Goal: Transaction & Acquisition: Purchase product/service

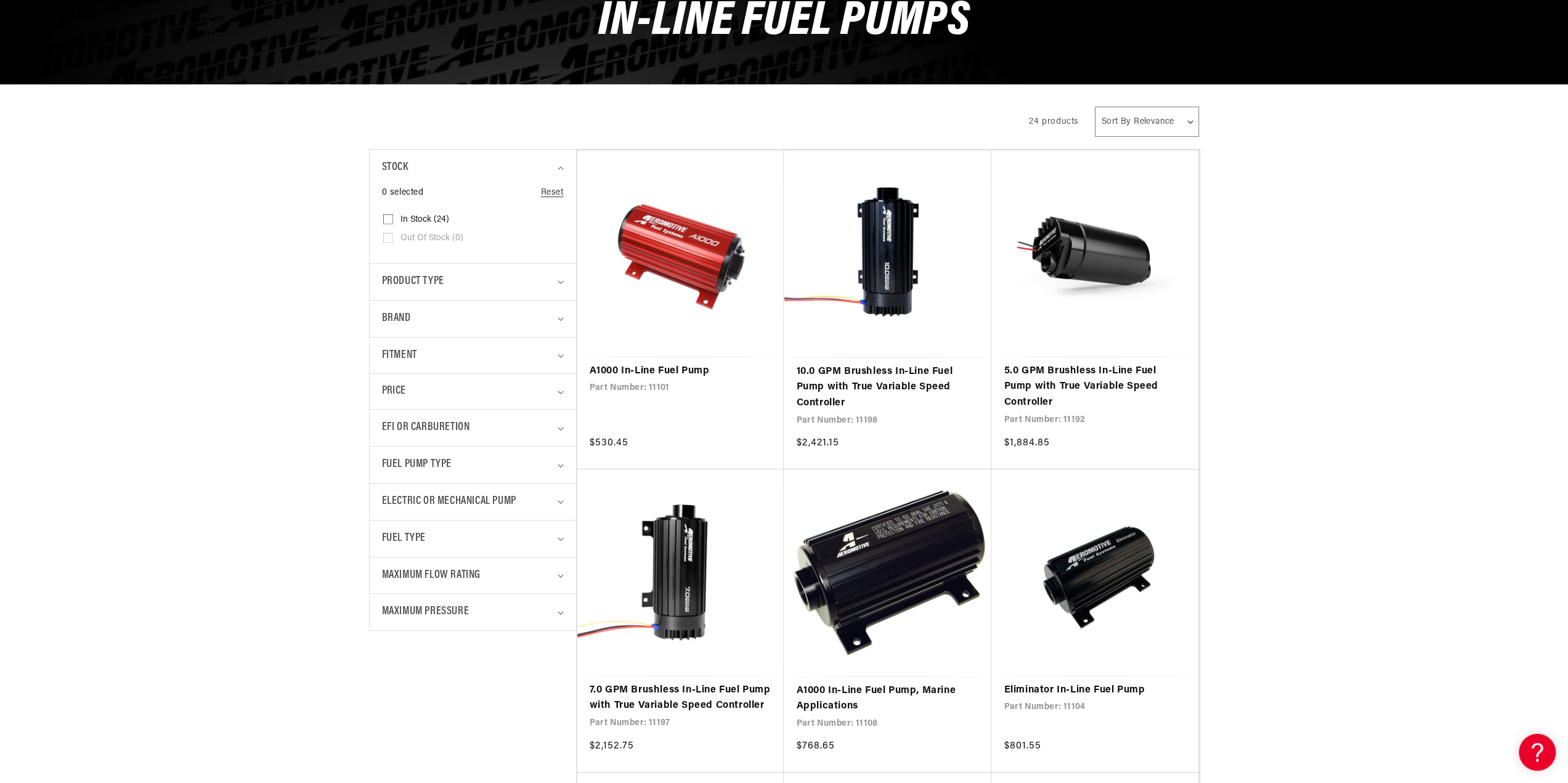
scroll to position [185, 0]
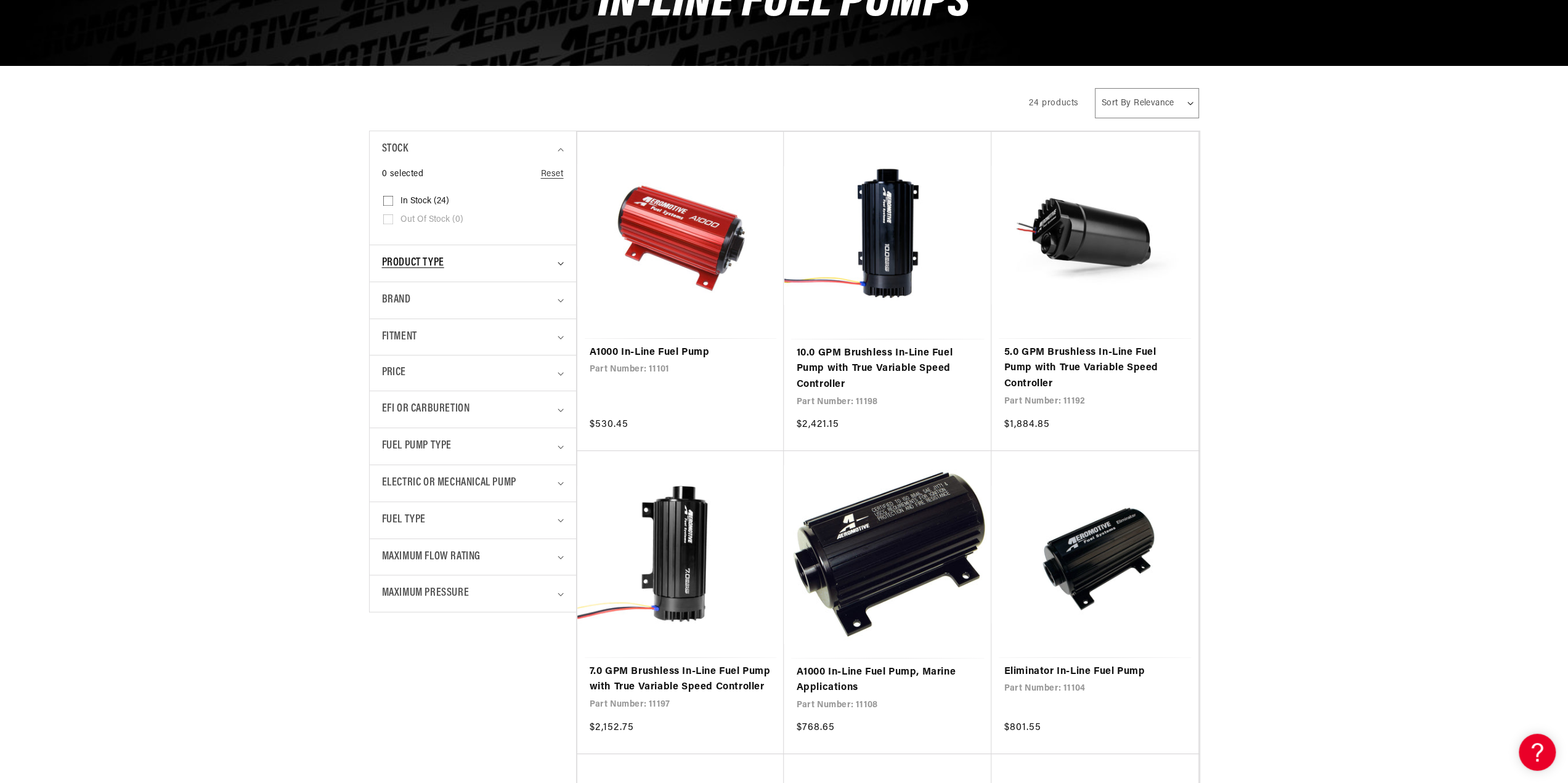
click at [445, 257] on div "Product type" at bounding box center [467, 263] width 172 height 18
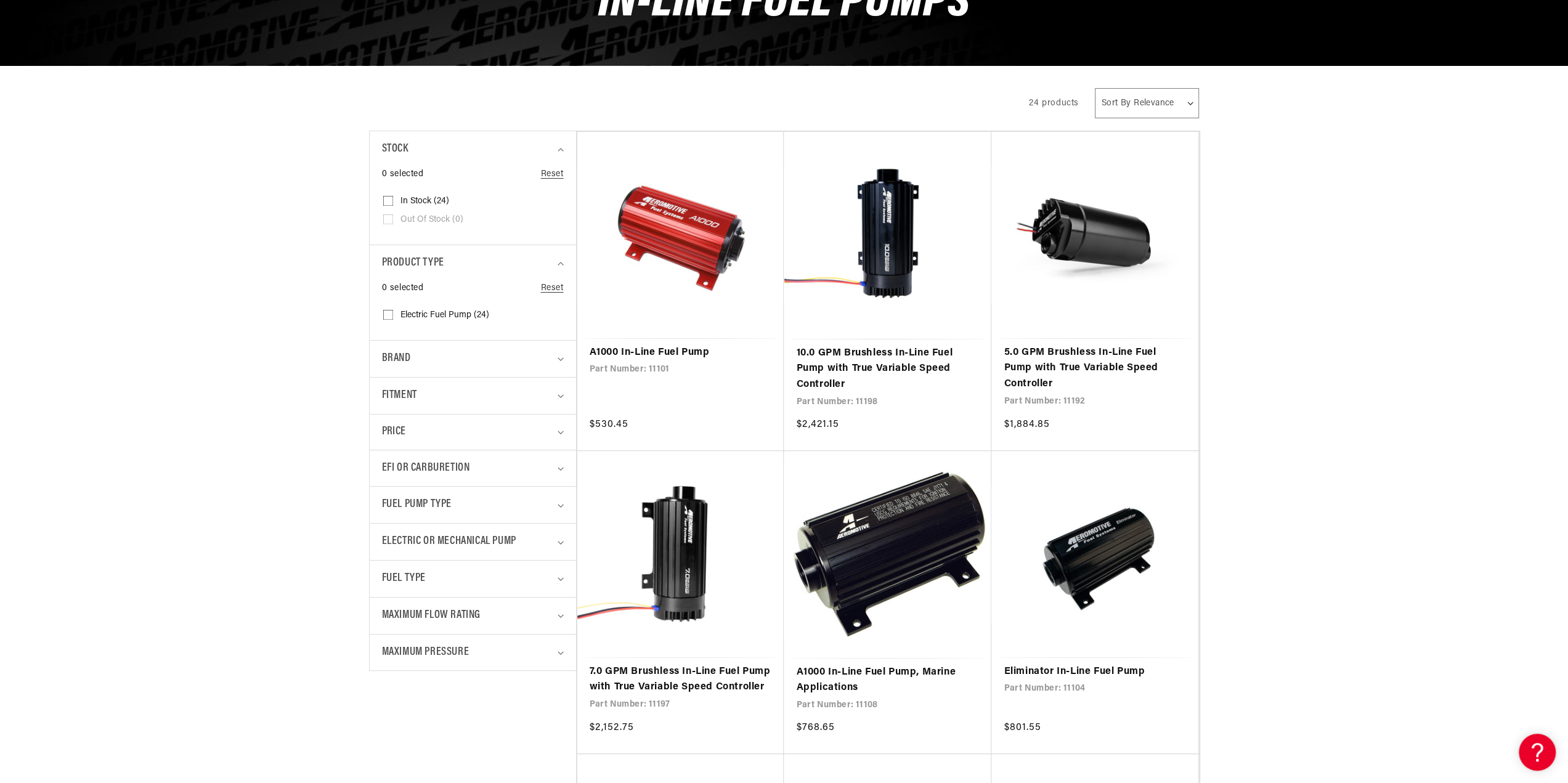
click at [430, 241] on div "0 selected Reset Stock In stock (24) In stock (24 products) Out of stock (0)" at bounding box center [472, 206] width 182 height 77
click at [539, 258] on div "Product type" at bounding box center [467, 263] width 172 height 18
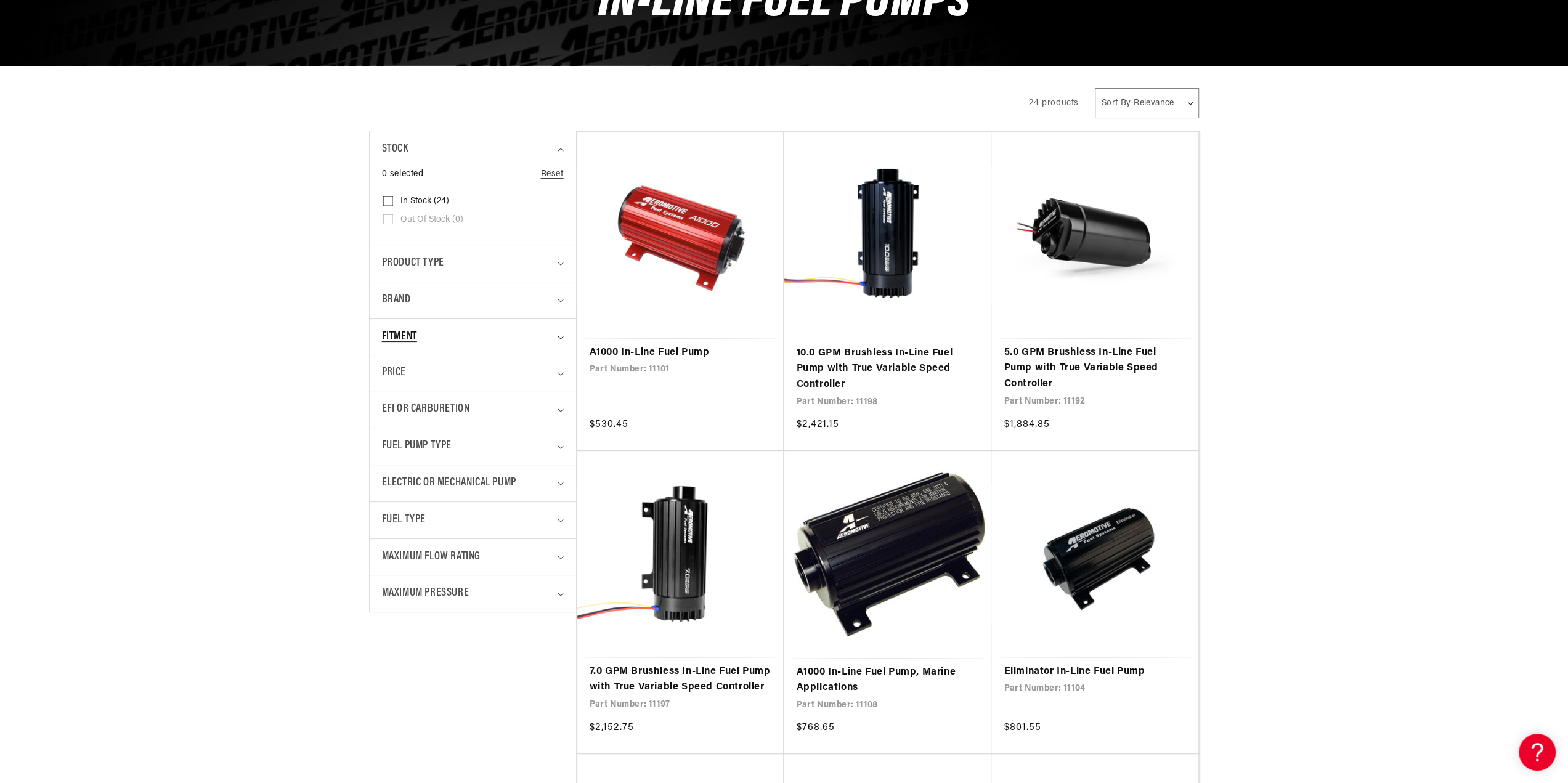
click at [479, 335] on div "Fitment" at bounding box center [467, 337] width 172 height 18
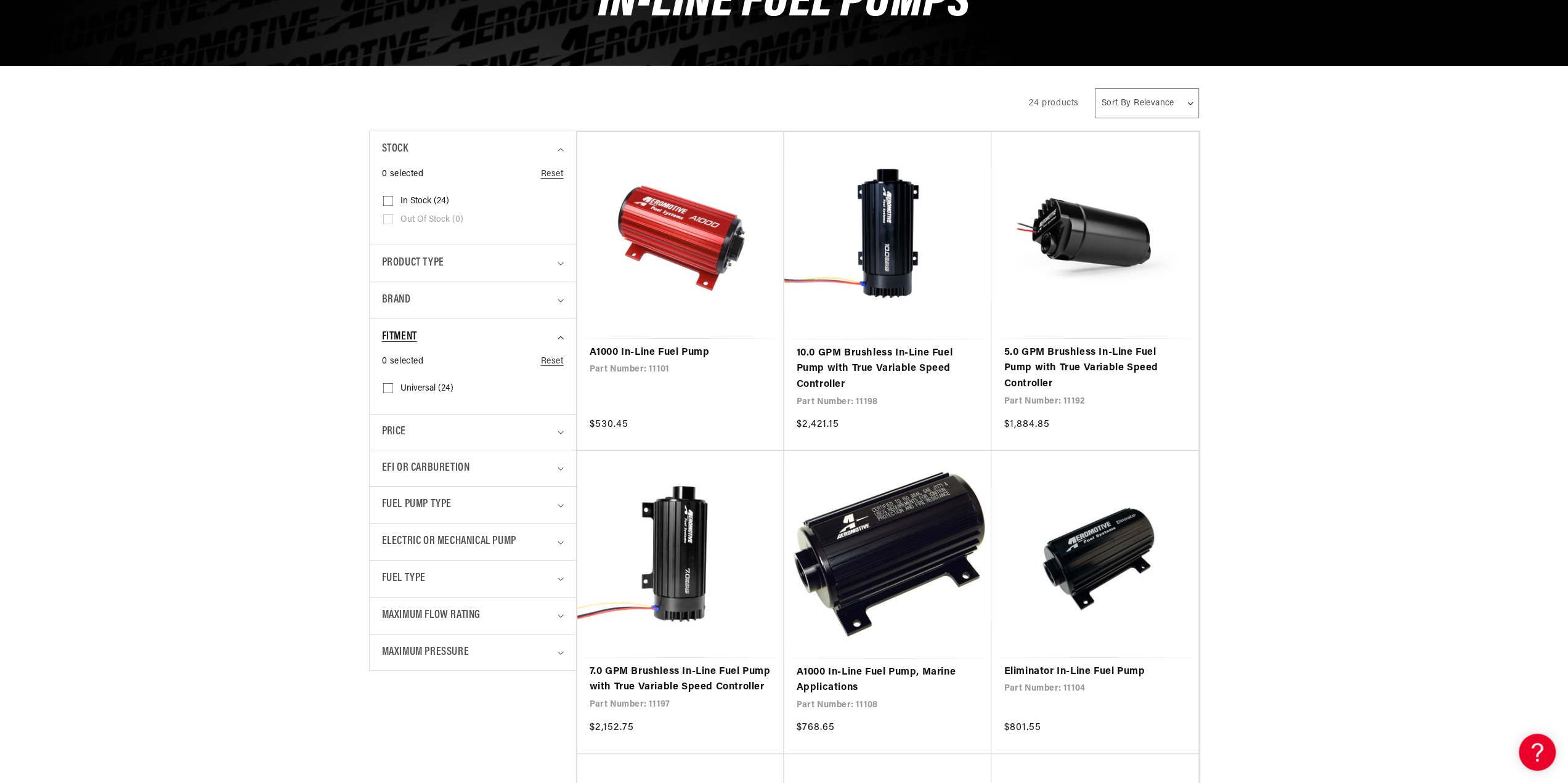
click at [479, 335] on div "Fitment" at bounding box center [467, 337] width 172 height 18
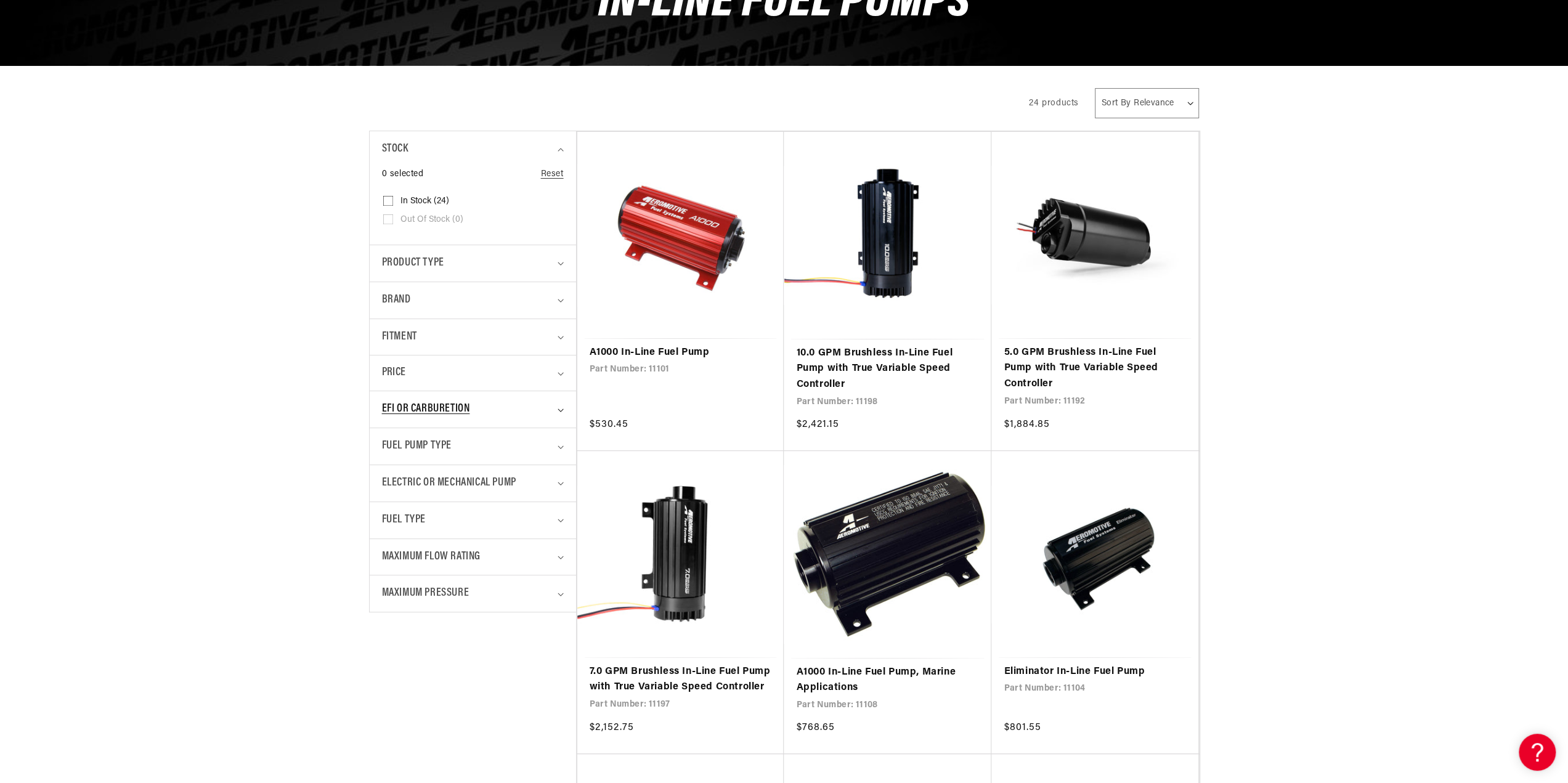
click at [505, 404] on div "EFI or Carburetion" at bounding box center [467, 409] width 172 height 18
click at [506, 404] on div "EFI or Carburetion" at bounding box center [467, 409] width 172 height 18
click at [496, 447] on div "Fuel Pump Type" at bounding box center [467, 446] width 172 height 18
click at [489, 485] on span "Electric or Mechanical Pump" at bounding box center [449, 483] width 134 height 18
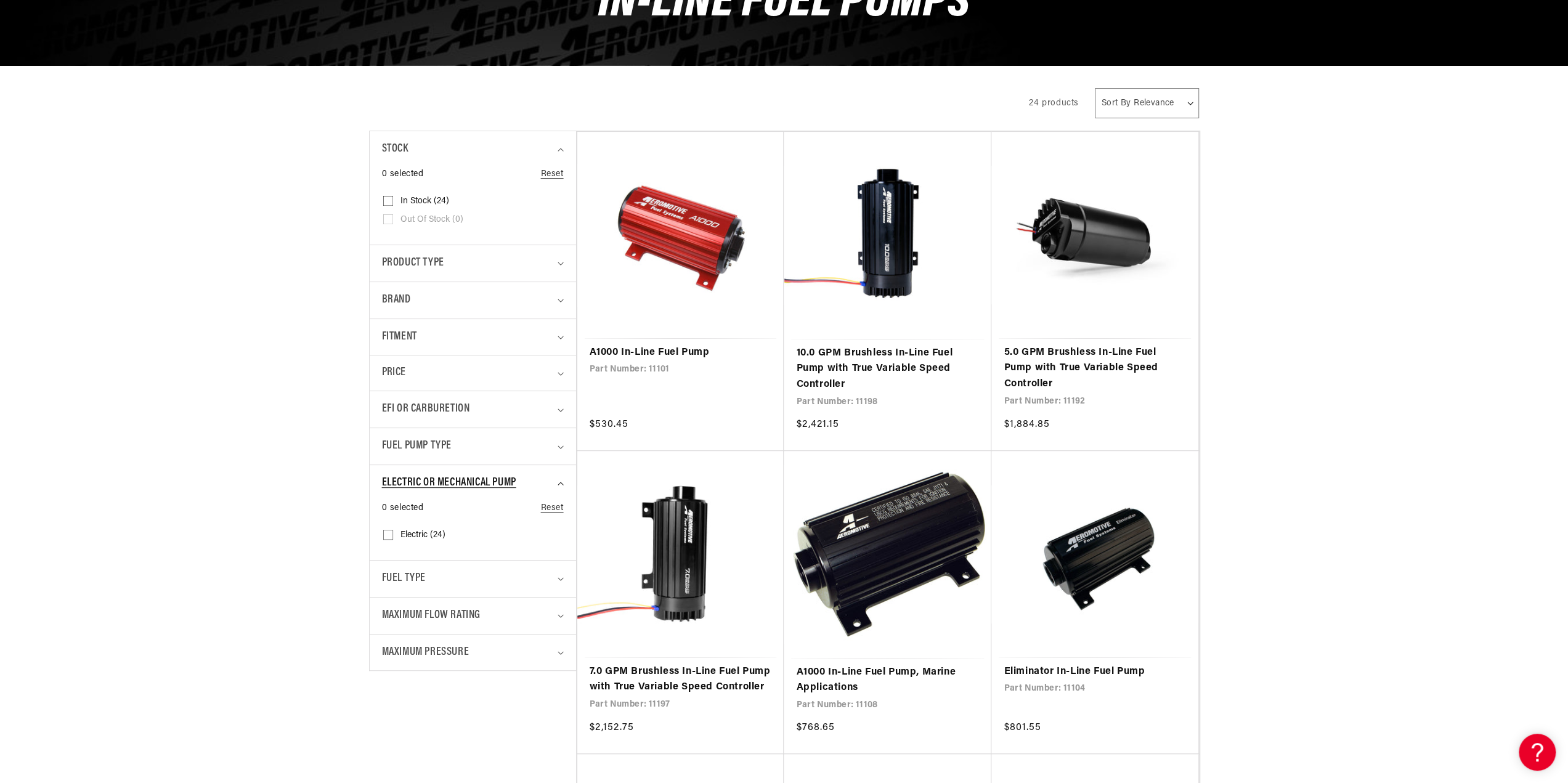
click at [489, 485] on span "Electric or Mechanical Pump" at bounding box center [449, 483] width 134 height 18
click at [465, 519] on div "Fuel Type" at bounding box center [467, 520] width 172 height 18
click at [467, 519] on div "Fuel Type" at bounding box center [467, 520] width 172 height 18
click at [482, 568] on summary "Maximum Flow Rating" at bounding box center [472, 557] width 182 height 36
drag, startPoint x: 483, startPoint y: 564, endPoint x: 429, endPoint y: 522, distance: 68.4
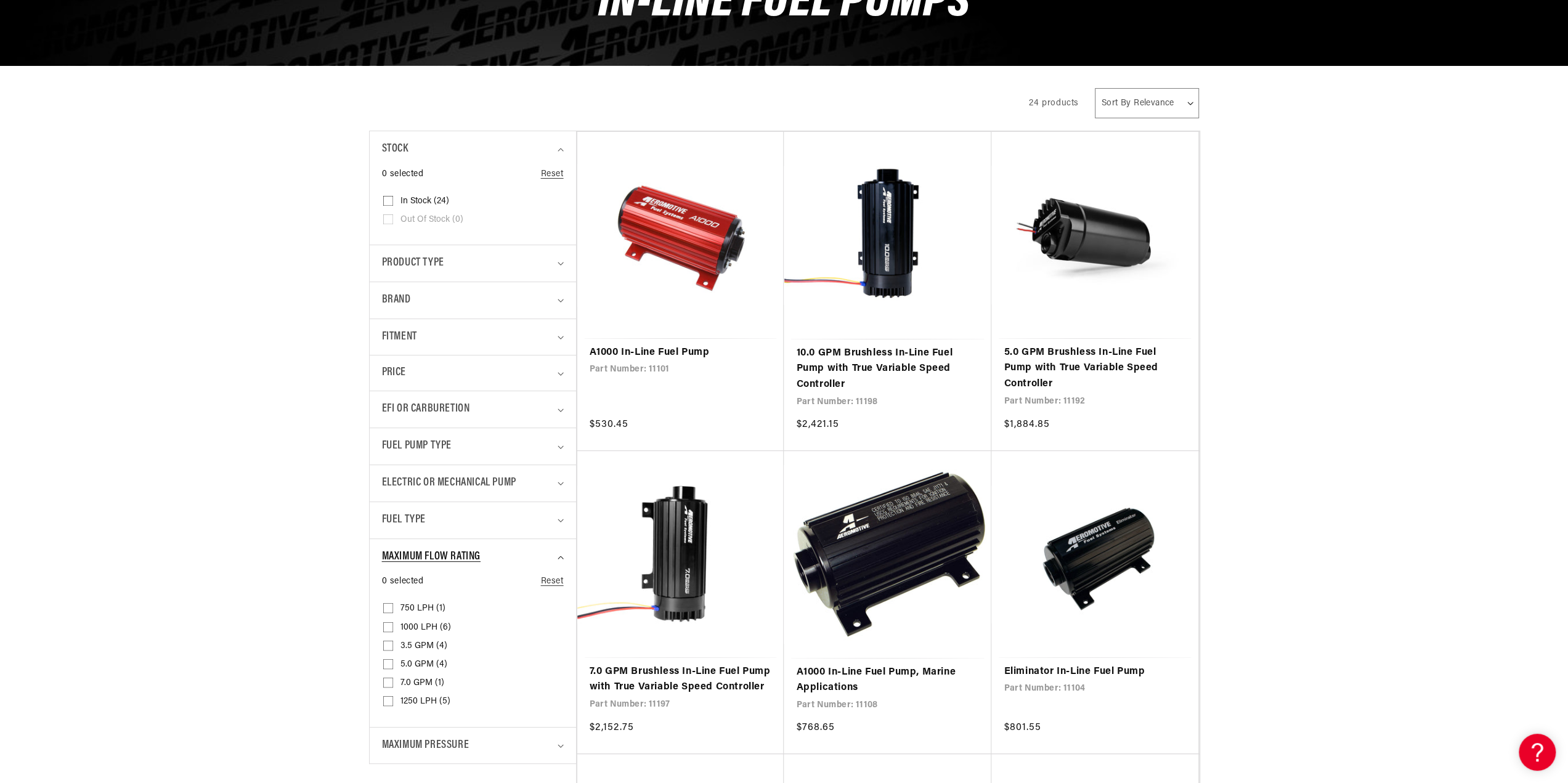
click at [483, 564] on summary "Maximum Flow Rating" at bounding box center [472, 557] width 182 height 36
click at [428, 517] on div "Fuel Type" at bounding box center [467, 520] width 172 height 18
click at [405, 570] on span "E85 (22)" at bounding box center [416, 571] width 32 height 11
click at [393, 570] on input "E85 (22) E85 (22 products)" at bounding box center [388, 574] width 10 height 10
checkbox input "true"
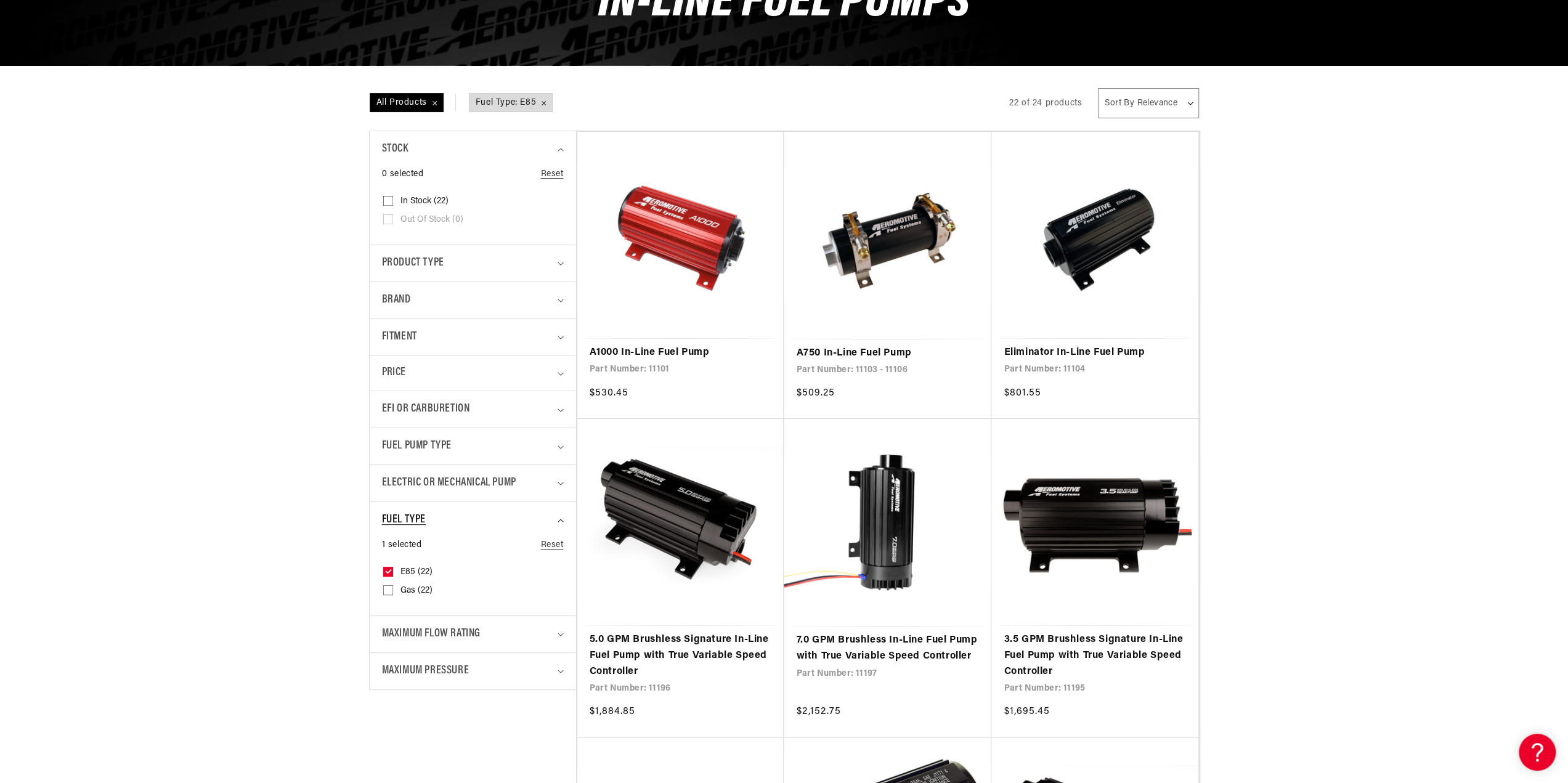
click at [430, 522] on div "Fuel Type" at bounding box center [467, 520] width 172 height 18
click at [457, 444] on div "Fuel Pump Type" at bounding box center [467, 446] width 172 height 18
click at [458, 444] on div "Fuel Pump Type" at bounding box center [467, 446] width 172 height 18
click at [453, 486] on span "Electric or Mechanical Pump" at bounding box center [449, 483] width 134 height 18
click at [491, 481] on span "Electric or Mechanical Pump" at bounding box center [449, 483] width 134 height 18
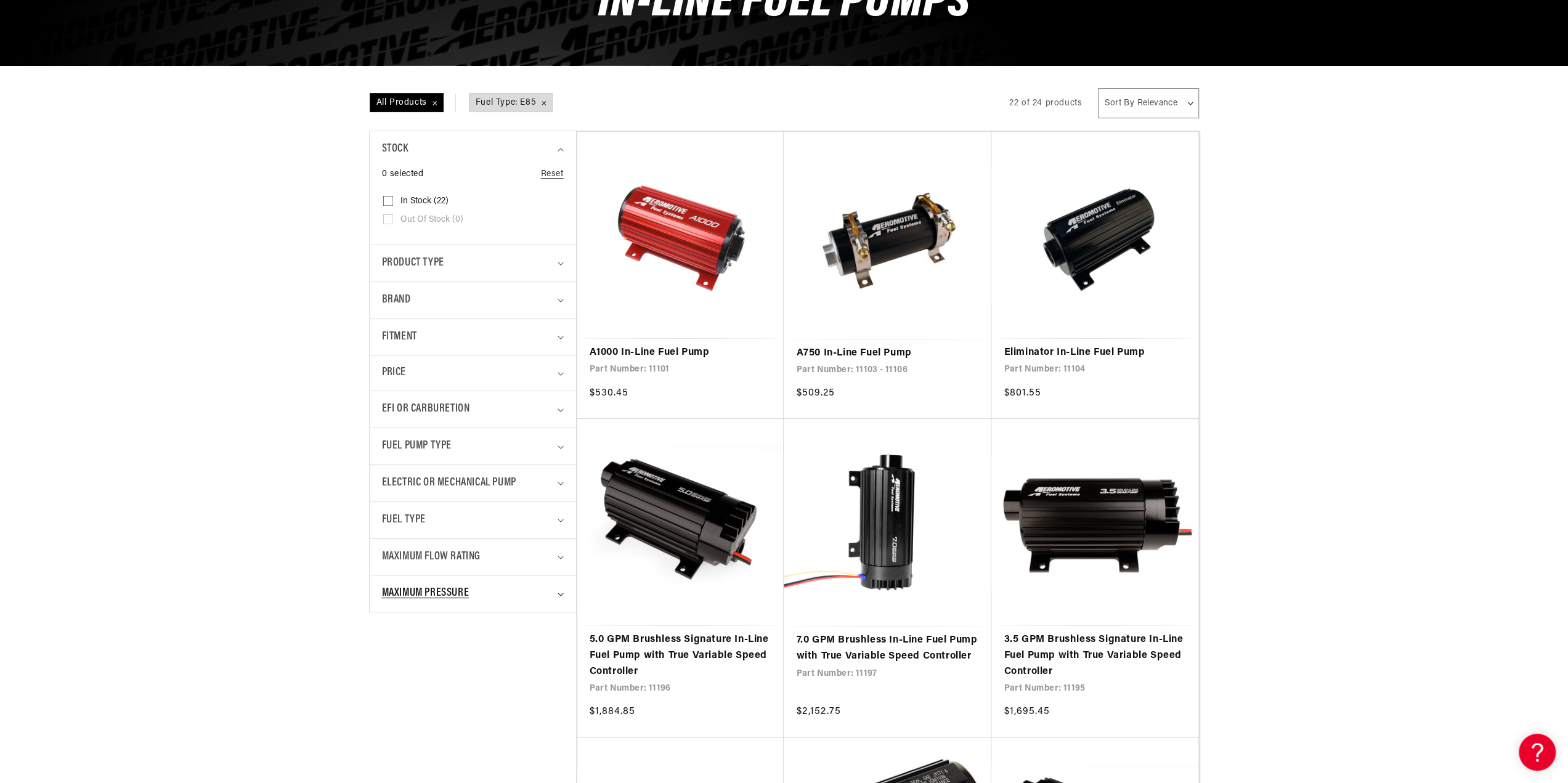
click at [462, 593] on span "Maximum Pressure" at bounding box center [426, 593] width 88 height 18
click at [462, 594] on span "Maximum Pressure" at bounding box center [426, 593] width 88 height 18
click at [457, 551] on span "Maximum Flow Rating" at bounding box center [431, 557] width 99 height 18
click at [455, 553] on span "Maximum Flow Rating" at bounding box center [431, 557] width 99 height 18
click at [459, 444] on div "Fuel Pump Type" at bounding box center [467, 446] width 172 height 18
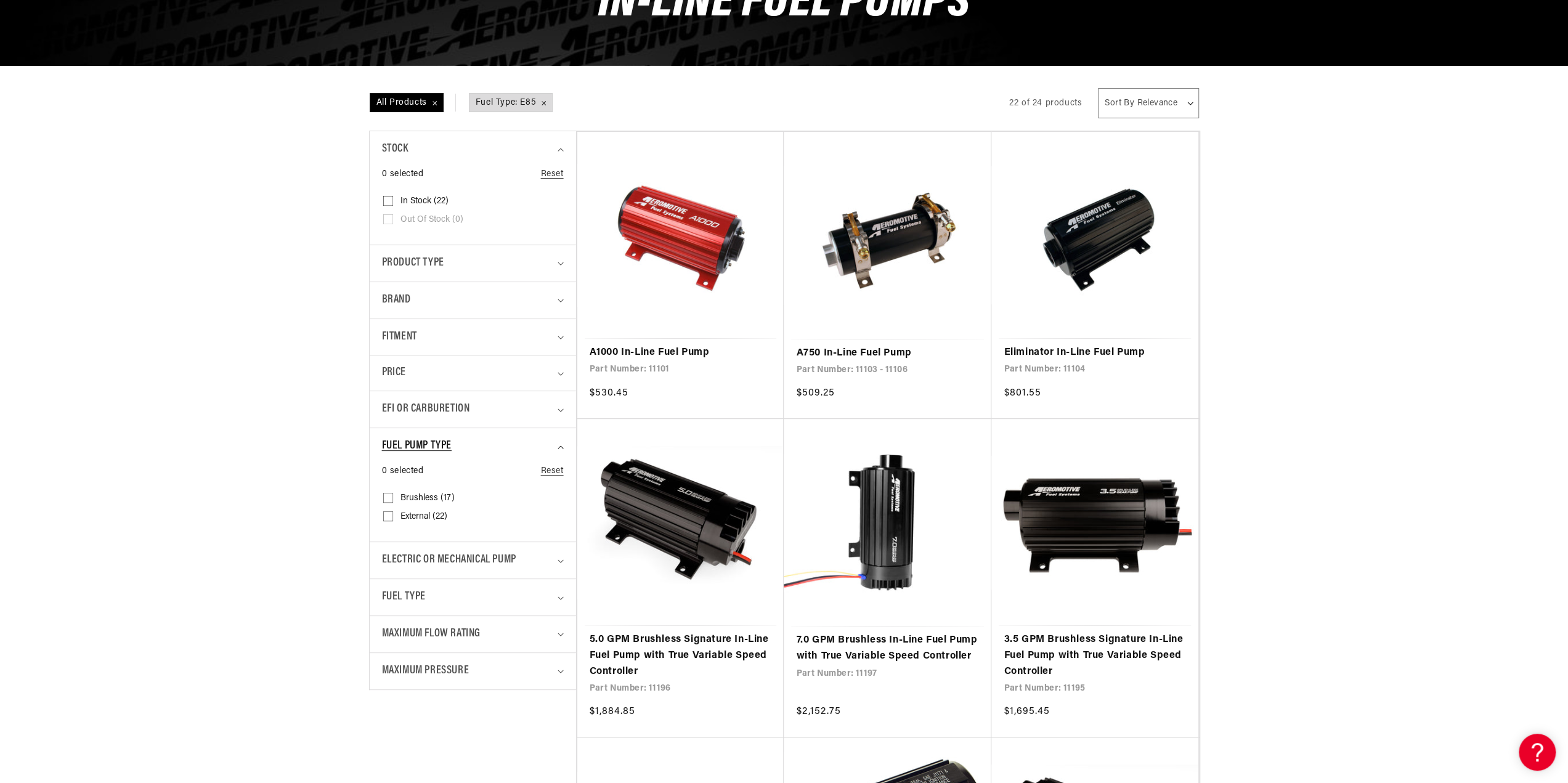
click at [459, 444] on div "Fuel Pump Type" at bounding box center [467, 446] width 172 height 18
click at [456, 513] on div "Fuel Type" at bounding box center [467, 520] width 172 height 18
click at [453, 515] on div "Fuel Type" at bounding box center [467, 520] width 172 height 18
click at [464, 550] on span "Maximum Flow Rating" at bounding box center [431, 557] width 99 height 18
